Goal: Transaction & Acquisition: Purchase product/service

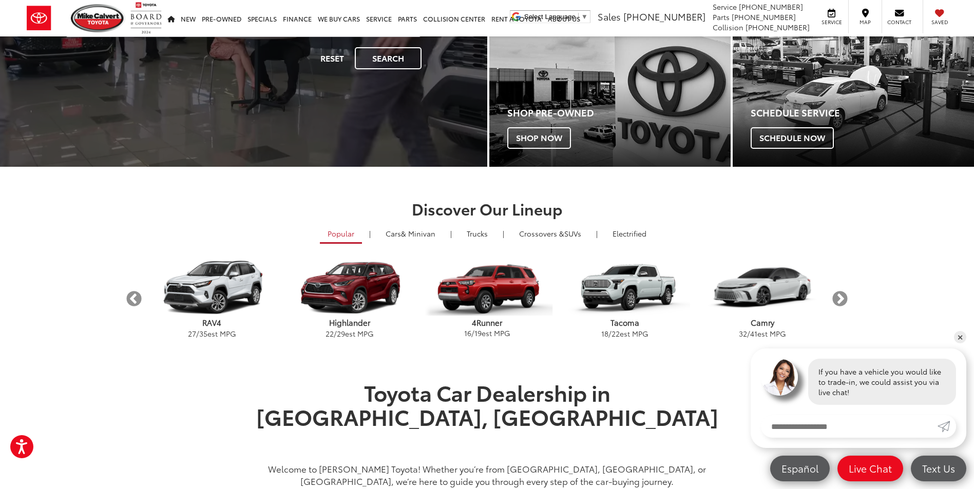
scroll to position [208, 0]
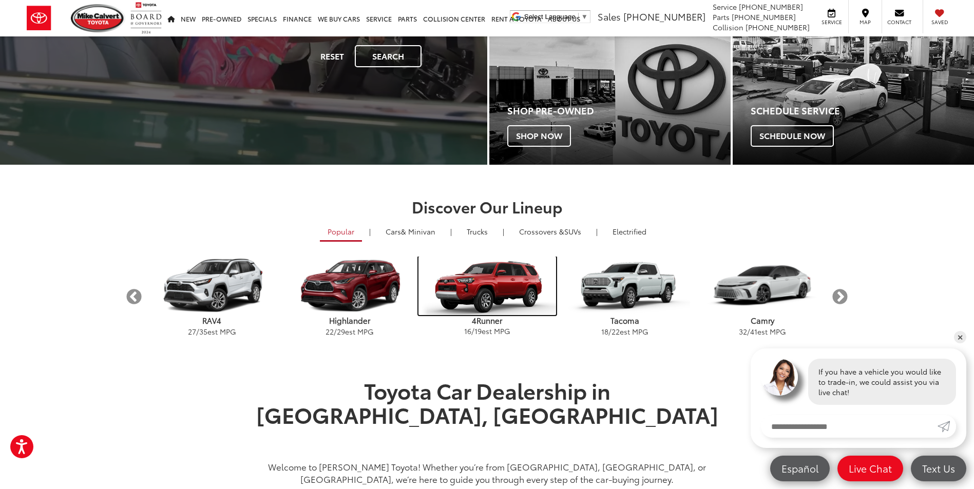
click at [492, 291] on img "carousel" at bounding box center [487, 286] width 138 height 59
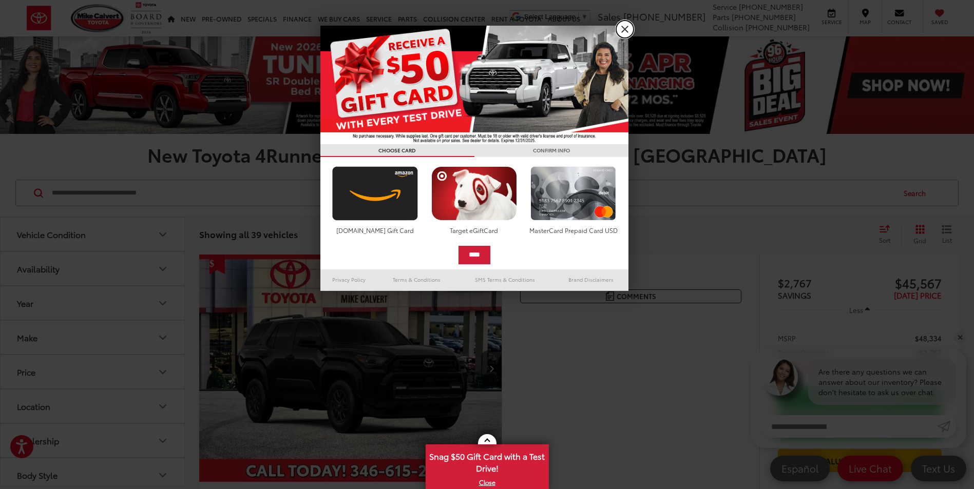
click at [625, 33] on link "X" at bounding box center [624, 29] width 17 height 17
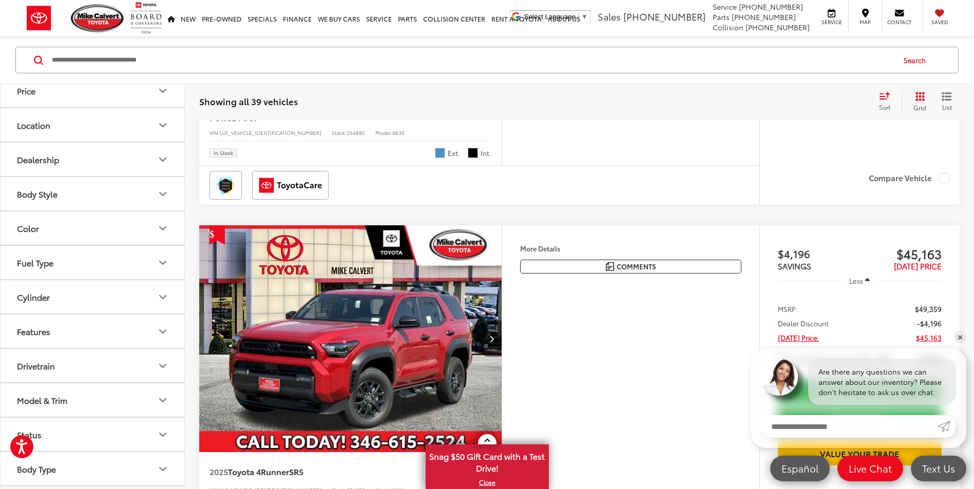
scroll to position [2965, 0]
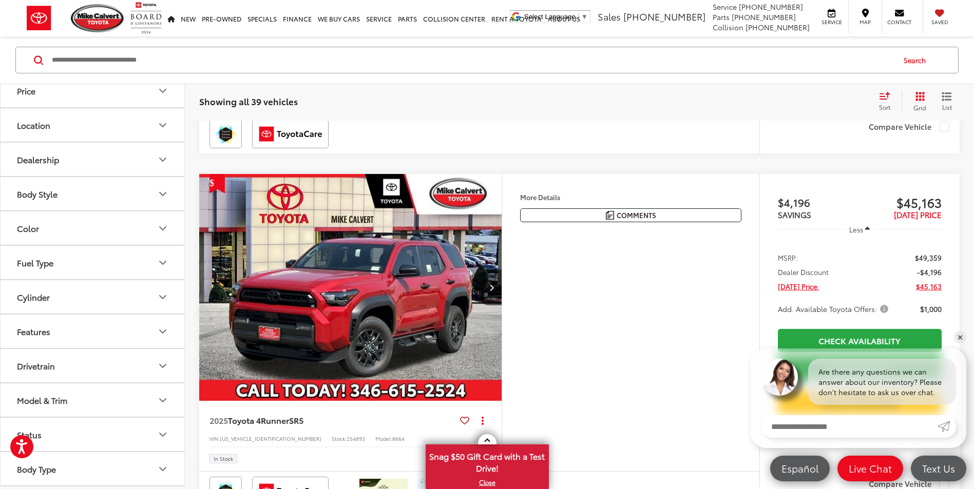
click at [155, 399] on button "Model & Trim" at bounding box center [93, 399] width 185 height 33
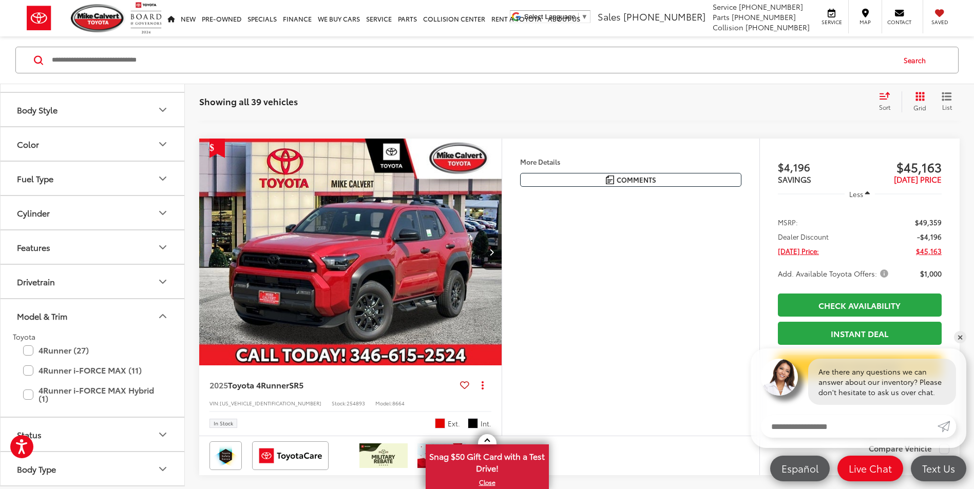
scroll to position [3001, 0]
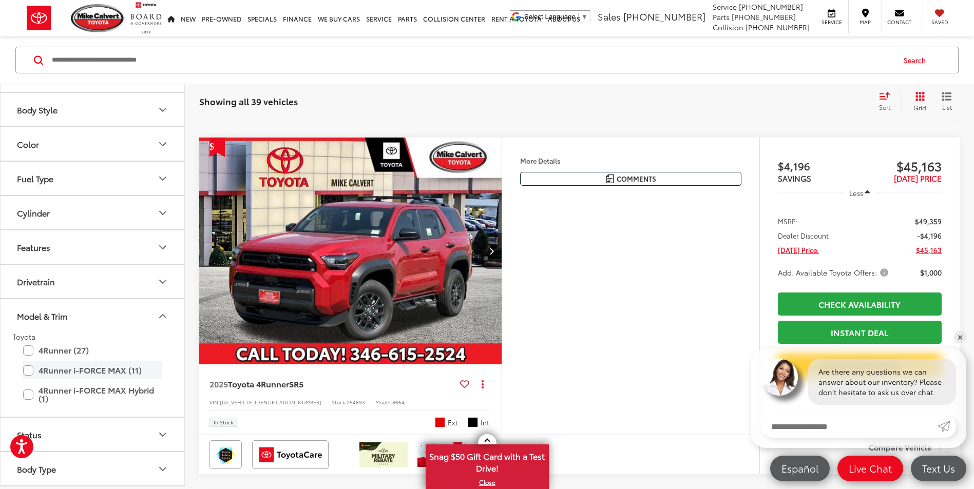
click at [28, 366] on label "4Runner i-FORCE MAX (11)" at bounding box center [92, 370] width 139 height 18
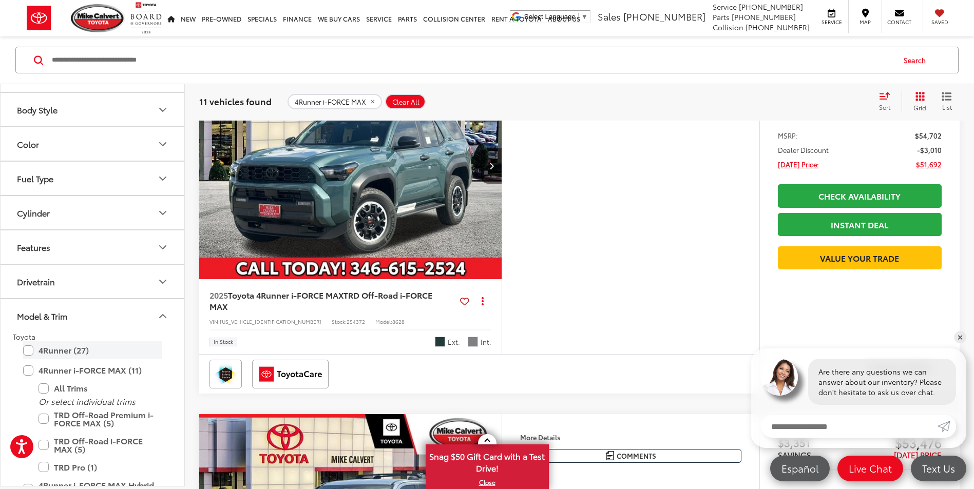
scroll to position [362, 0]
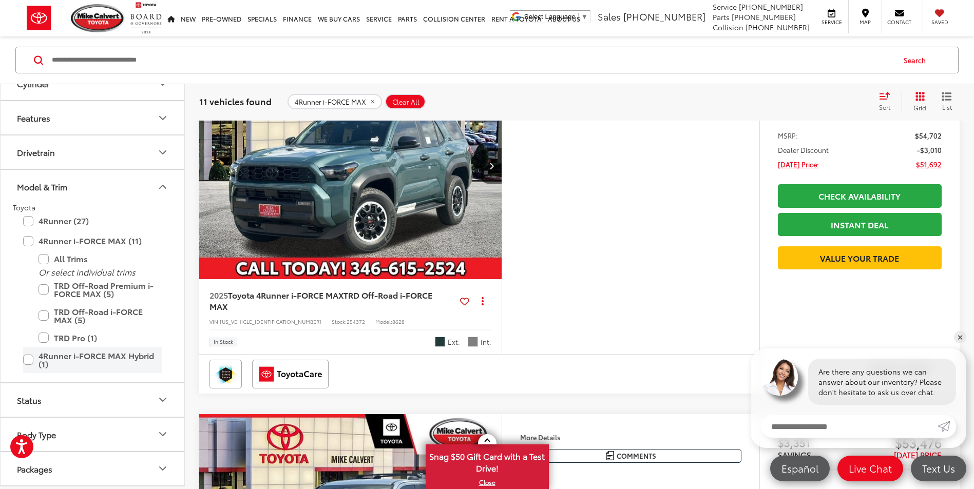
click at [29, 357] on label "4Runner i-FORCE MAX Hybrid (1)" at bounding box center [92, 360] width 139 height 26
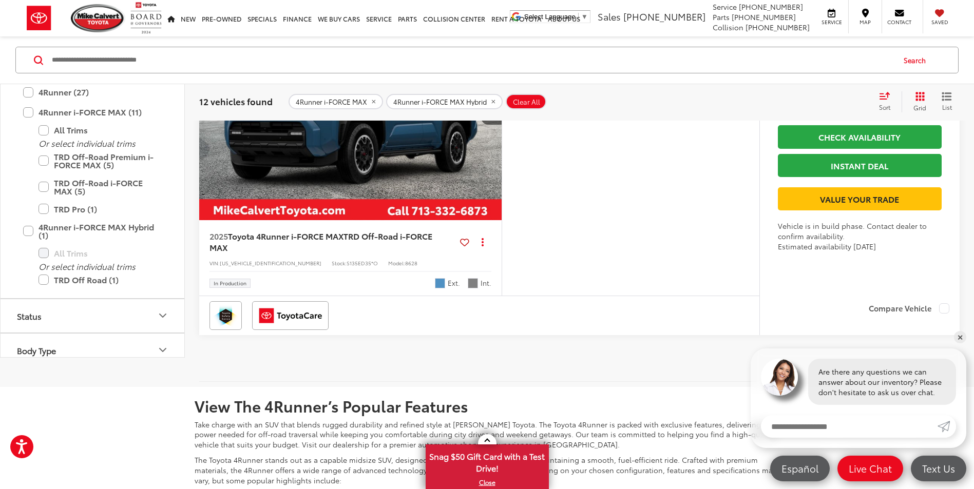
scroll to position [4283, 0]
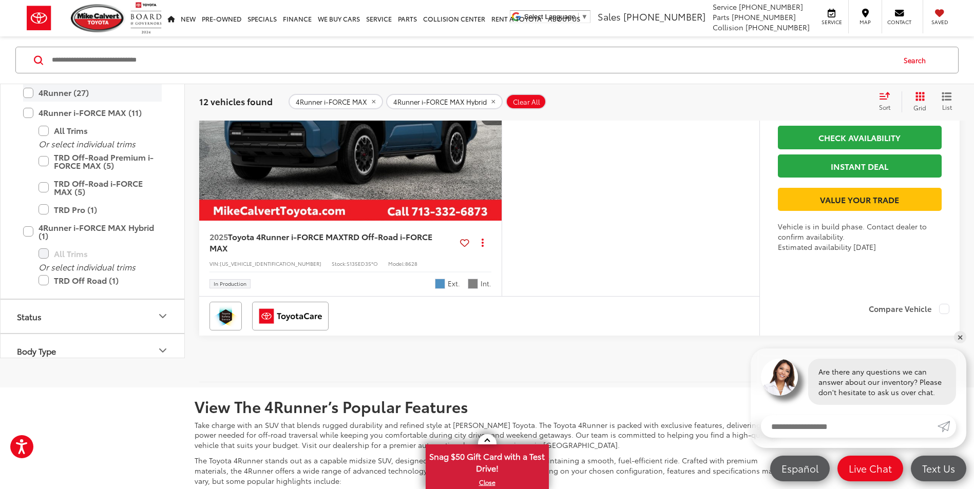
click at [30, 102] on label "4Runner (27)" at bounding box center [92, 93] width 139 height 18
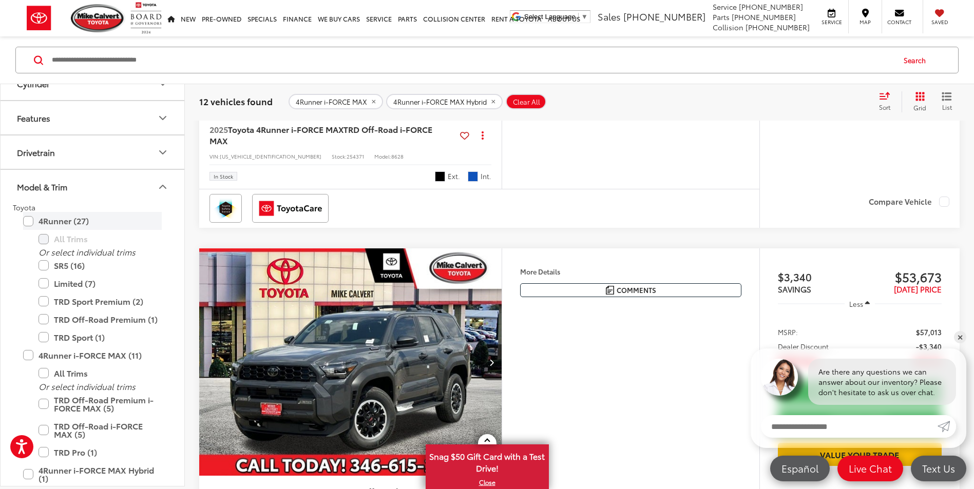
scroll to position [133, 0]
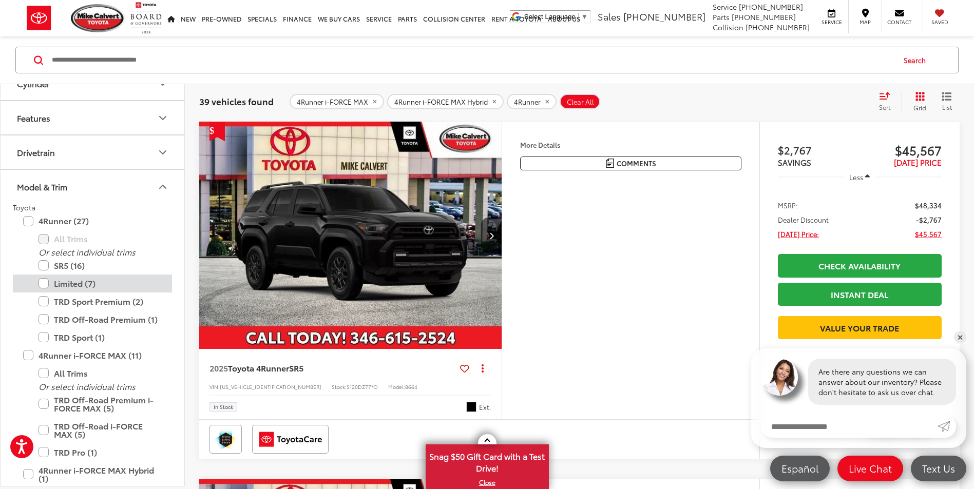
click at [45, 281] on label "Limited (7)" at bounding box center [99, 284] width 123 height 18
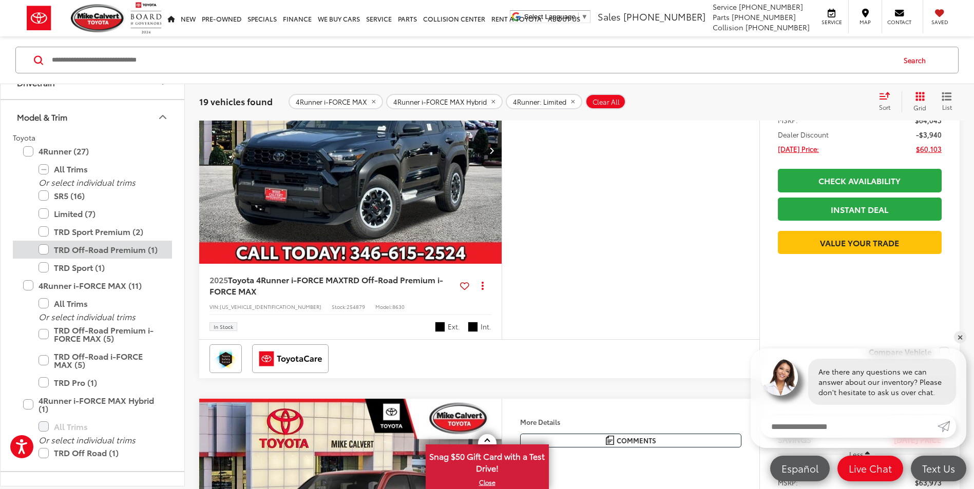
scroll to position [483, 0]
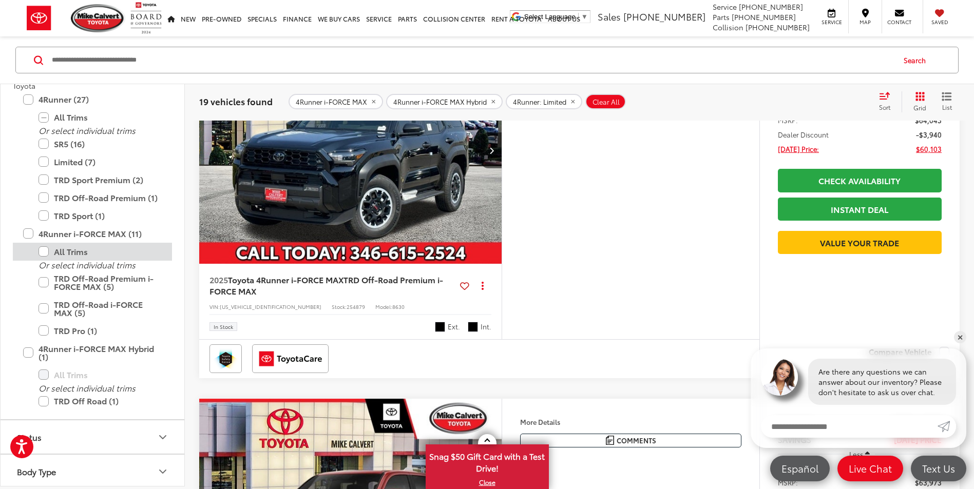
click at [44, 252] on label "All Trims" at bounding box center [99, 252] width 123 height 18
click at [28, 347] on label "4Runner i-FORCE MAX Hybrid (1)" at bounding box center [92, 352] width 139 height 26
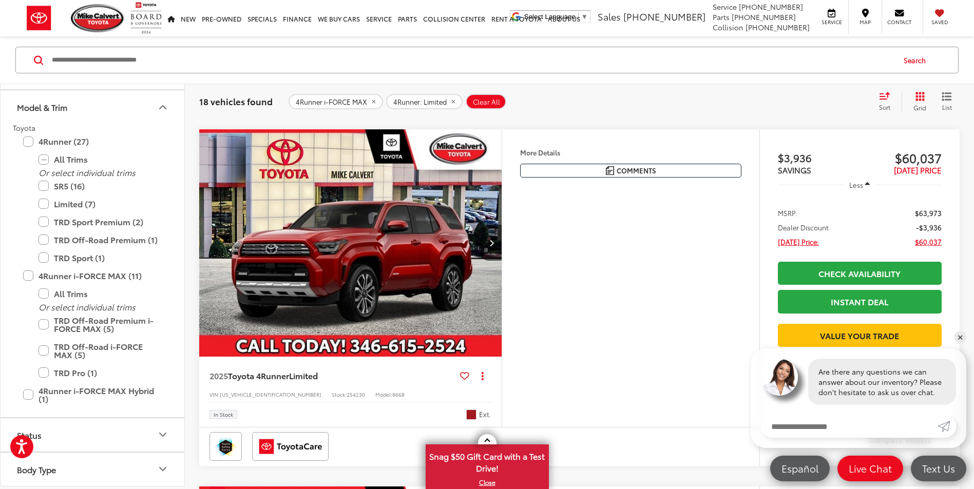
scroll to position [3020, 0]
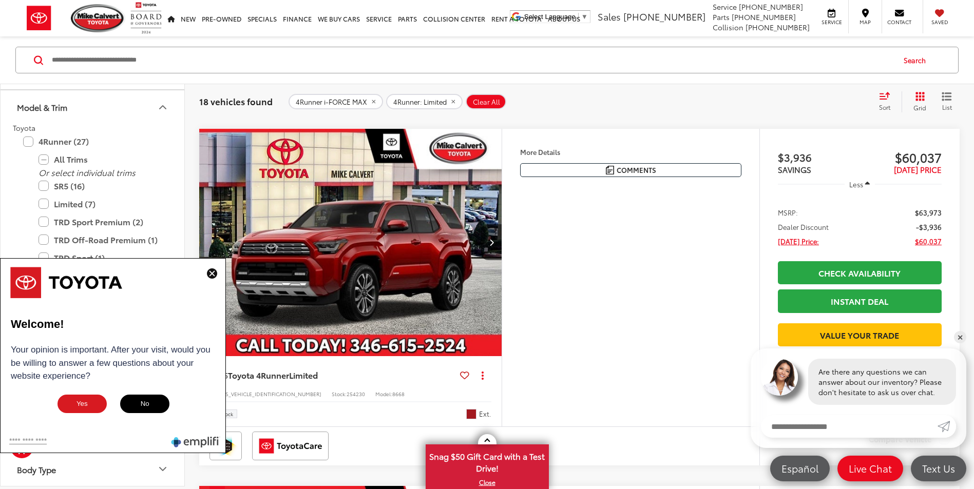
click at [211, 271] on img at bounding box center [212, 273] width 10 height 10
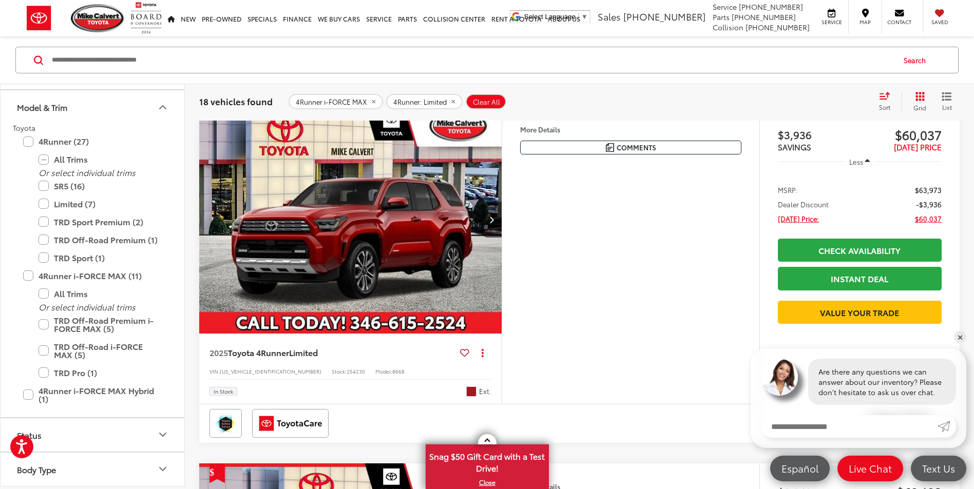
scroll to position [3042, 0]
click at [399, 211] on img "2025 Toyota 4Runner Limited 0" at bounding box center [351, 221] width 304 height 228
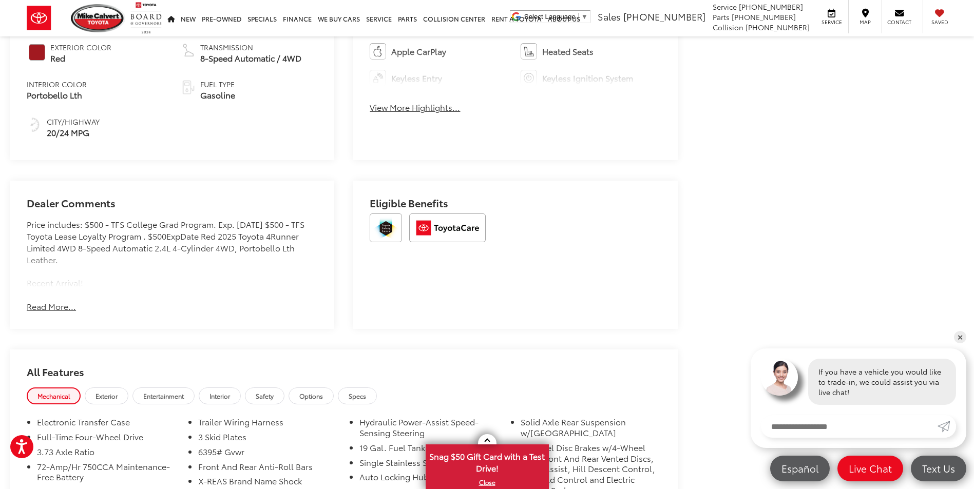
scroll to position [602, 0]
click at [52, 304] on button "Read More..." at bounding box center [51, 305] width 49 height 12
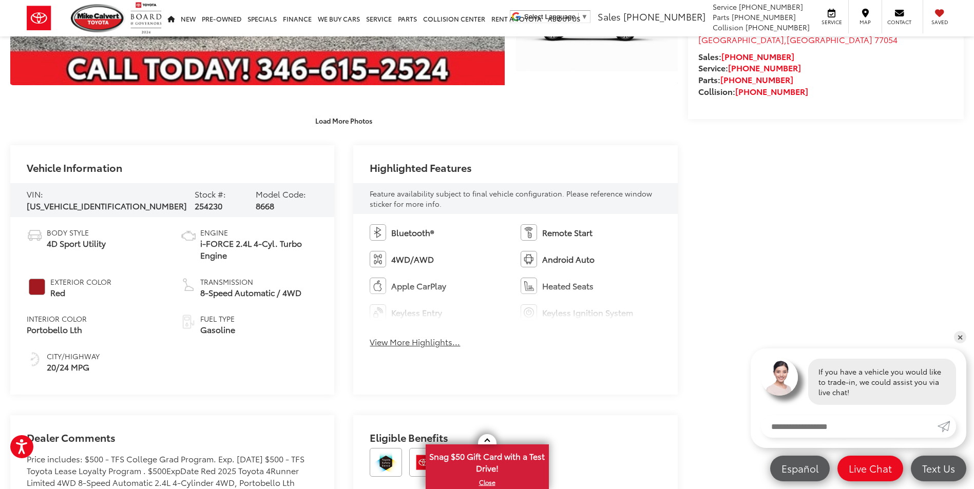
scroll to position [367, 0]
click at [414, 342] on button "View More Highlights..." at bounding box center [414, 342] width 90 height 12
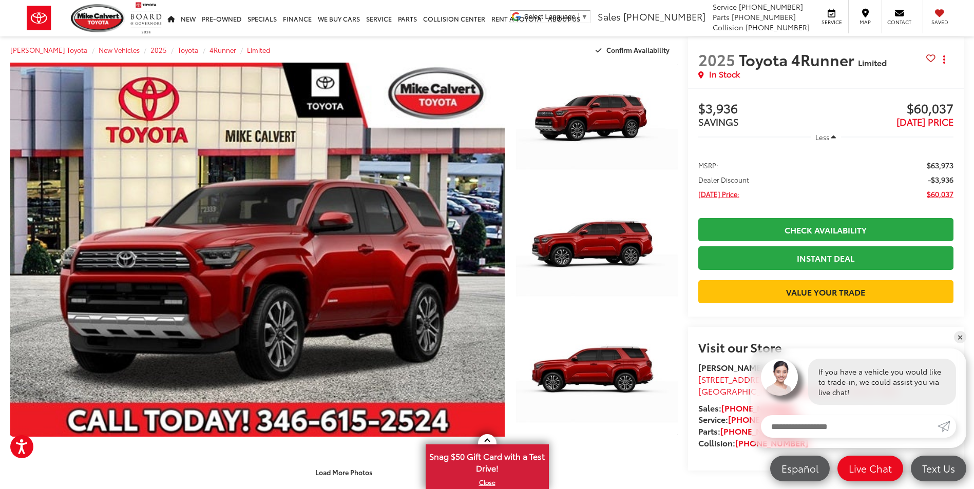
scroll to position [0, 0]
